Goal: Task Accomplishment & Management: Manage account settings

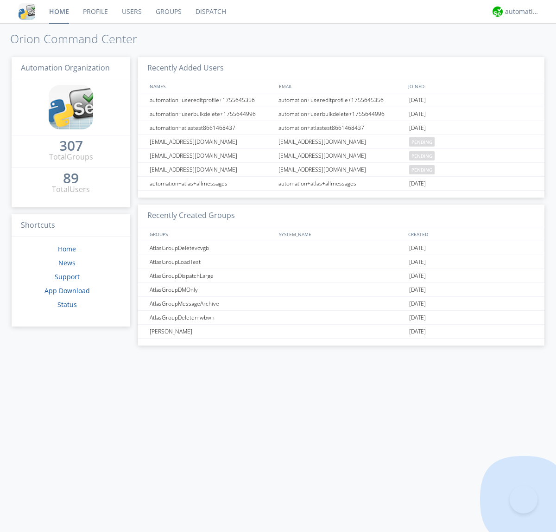
click at [168, 12] on link "Groups" at bounding box center [169, 11] width 40 height 23
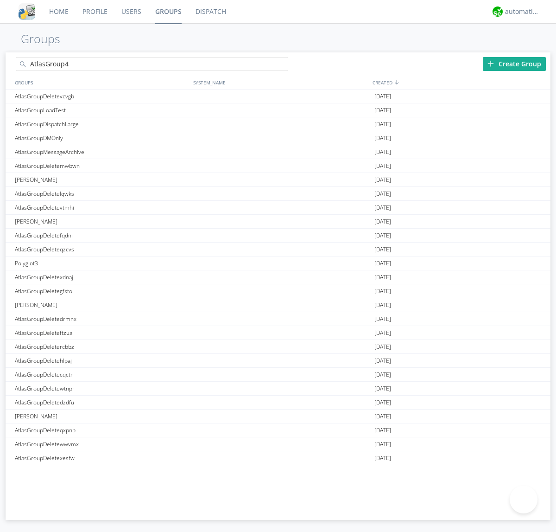
type input "AtlasGroup4"
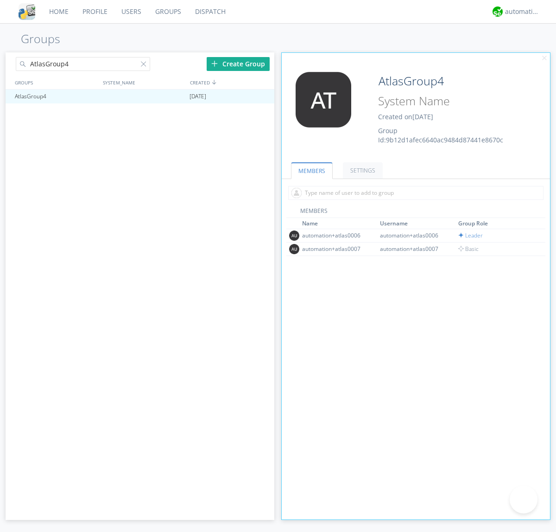
click at [362, 170] on link "SETTINGS" at bounding box center [363, 170] width 40 height 16
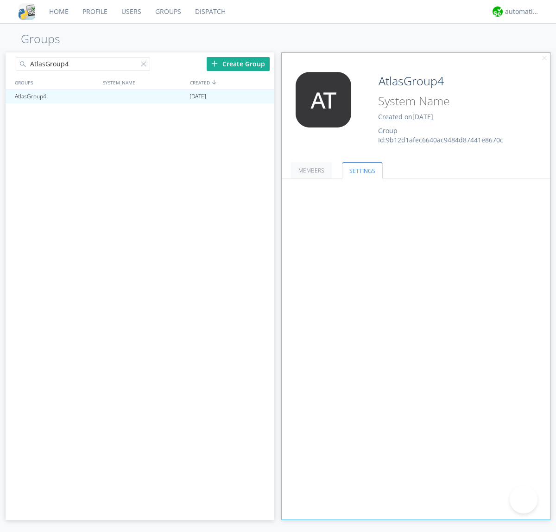
click at [0, 0] on button "Everyone" at bounding box center [0, 0] width 0 height 0
click at [0, 0] on link "Leaders only" at bounding box center [0, 0] width 0 height 0
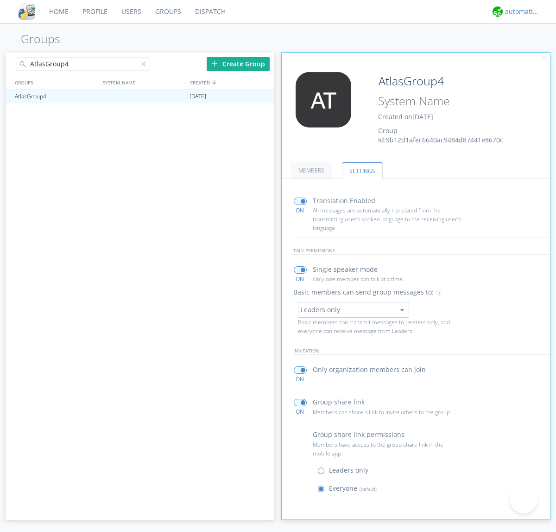
click at [520, 12] on div "automation+atlas" at bounding box center [522, 11] width 35 height 9
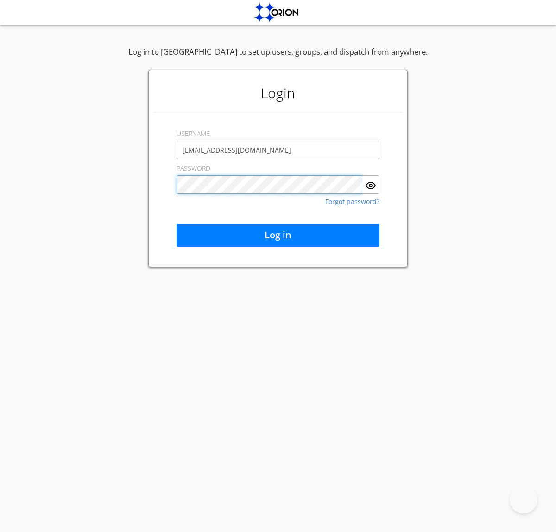
click at [278, 235] on button "Log in" at bounding box center [278, 235] width 203 height 23
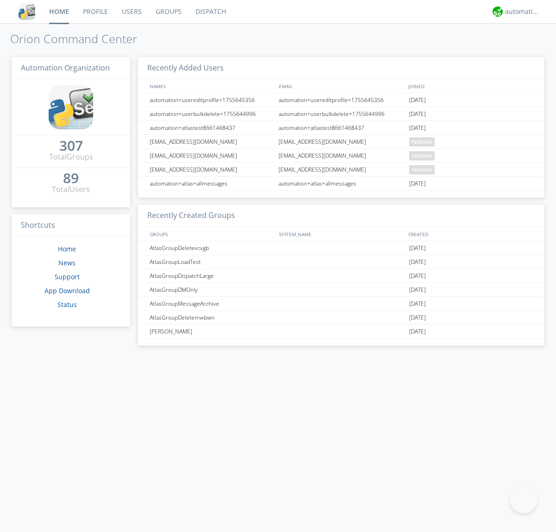
click at [168, 12] on link "Groups" at bounding box center [169, 11] width 40 height 23
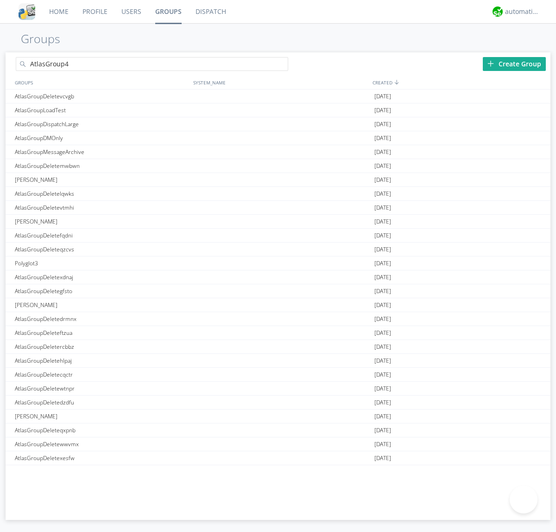
type input "AtlasGroup4"
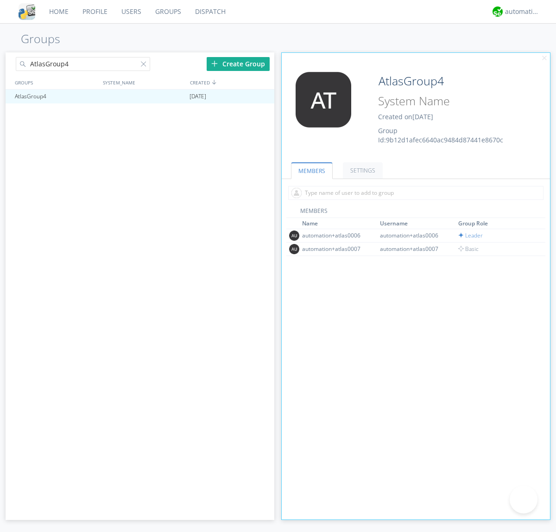
click at [362, 170] on link "SETTINGS" at bounding box center [363, 170] width 40 height 16
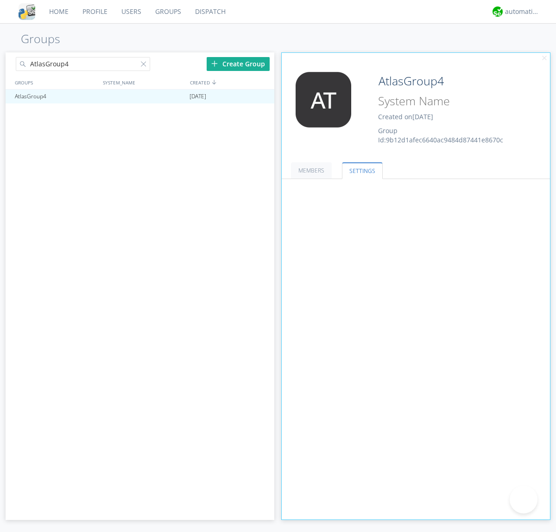
click at [0, 0] on button "Leaders only" at bounding box center [0, 0] width 0 height 0
click at [0, 0] on link "No One (Direct Messages Only)" at bounding box center [0, 0] width 0 height 0
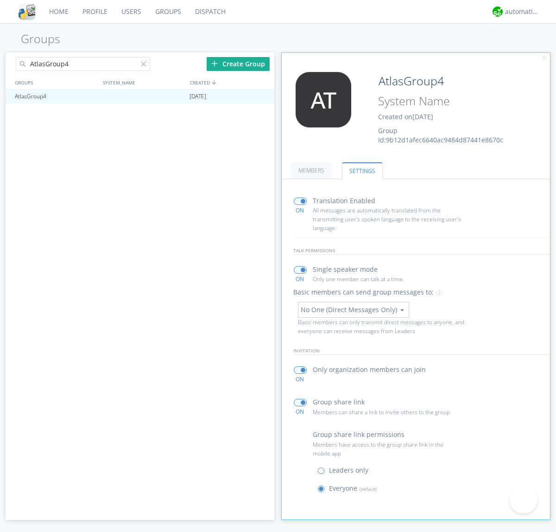
click at [353, 309] on button "No One (Direct Messages Only)" at bounding box center [353, 310] width 111 height 16
click at [0, 0] on link "Everyone" at bounding box center [0, 0] width 0 height 0
click at [520, 12] on div "automation+atlas" at bounding box center [522, 11] width 35 height 9
